Goal: Information Seeking & Learning: Learn about a topic

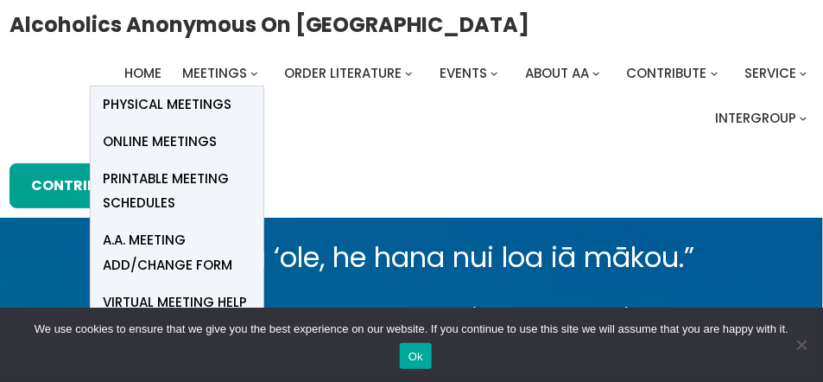
click at [201, 135] on span "Online Meetings" at bounding box center [161, 141] width 114 height 24
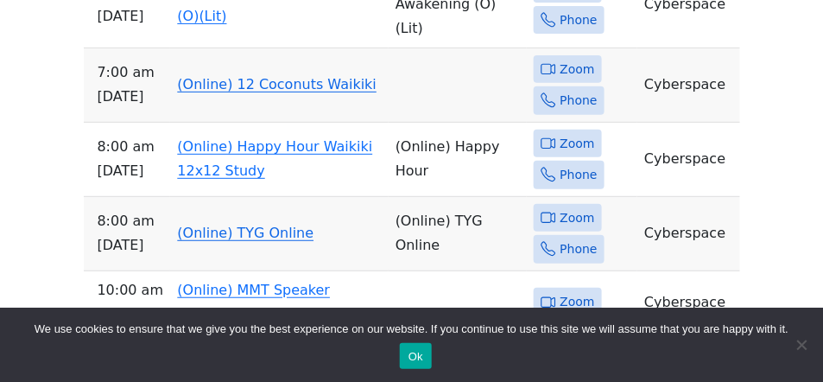
scroll to position [1607, 0]
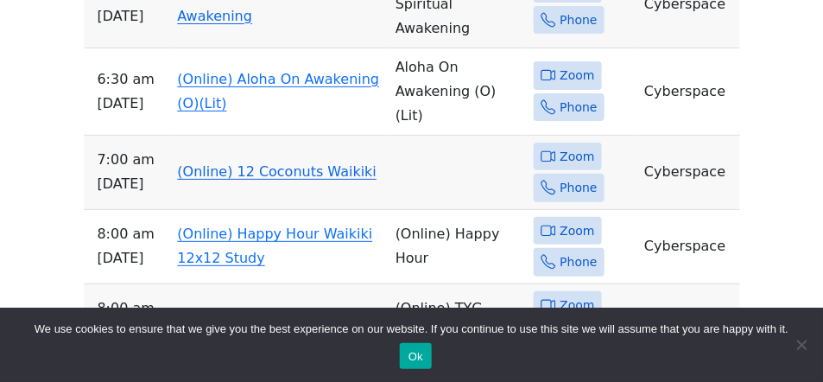
click at [45, 123] on div "On [DATE] (only), the Serenity Group will meet at [DEMOGRAPHIC_DATA] at [STREET…" at bounding box center [411, 140] width 741 height 2069
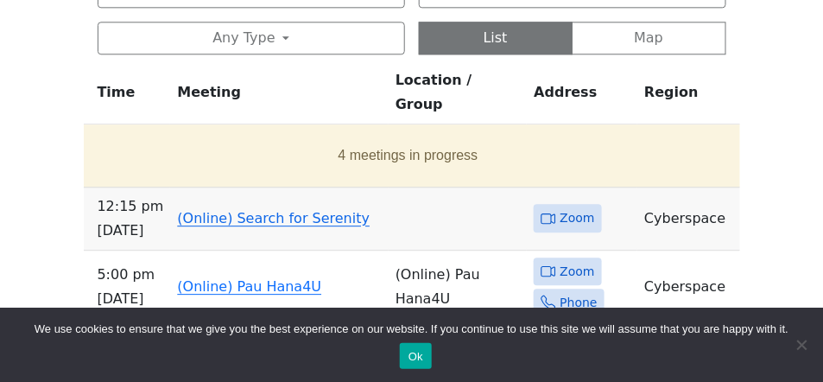
scroll to position [956, 0]
click at [384, 131] on button "4 meetings in progress" at bounding box center [408, 155] width 635 height 48
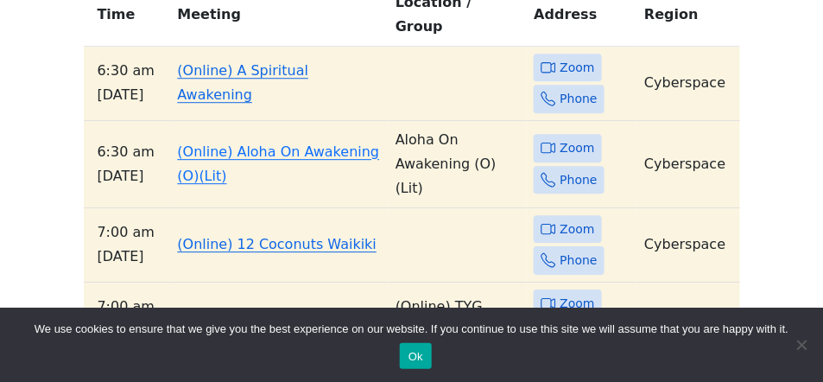
scroll to position [1047, 0]
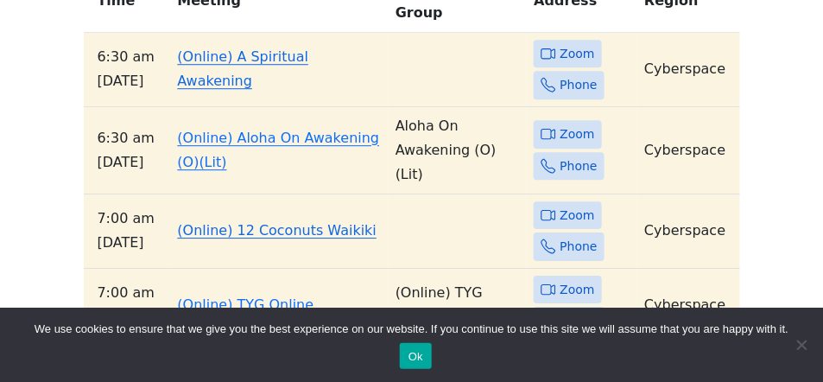
click at [262, 222] on link "(Online) 12 Coconuts Waikiki" at bounding box center [276, 230] width 199 height 16
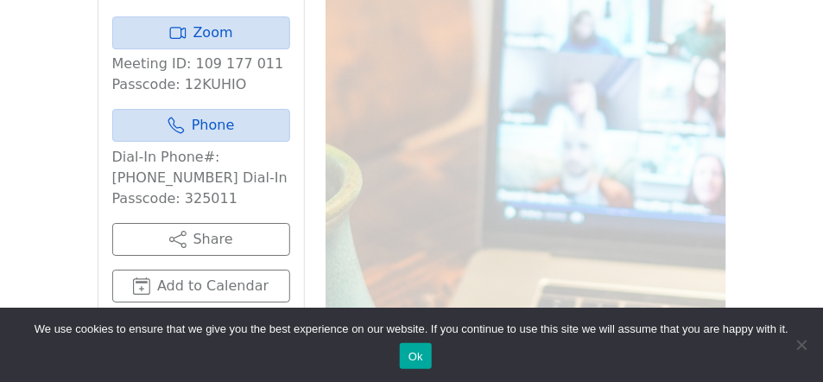
scroll to position [1144, 0]
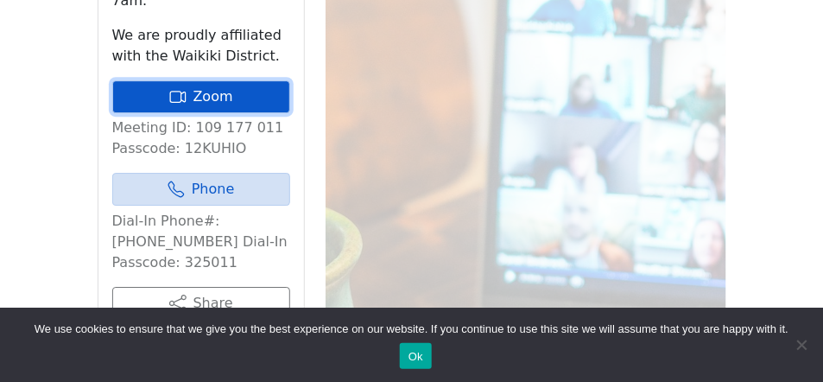
click at [198, 80] on link "Zoom" at bounding box center [201, 96] width 178 height 33
